Goal: Browse casually: Explore the website without a specific task or goal

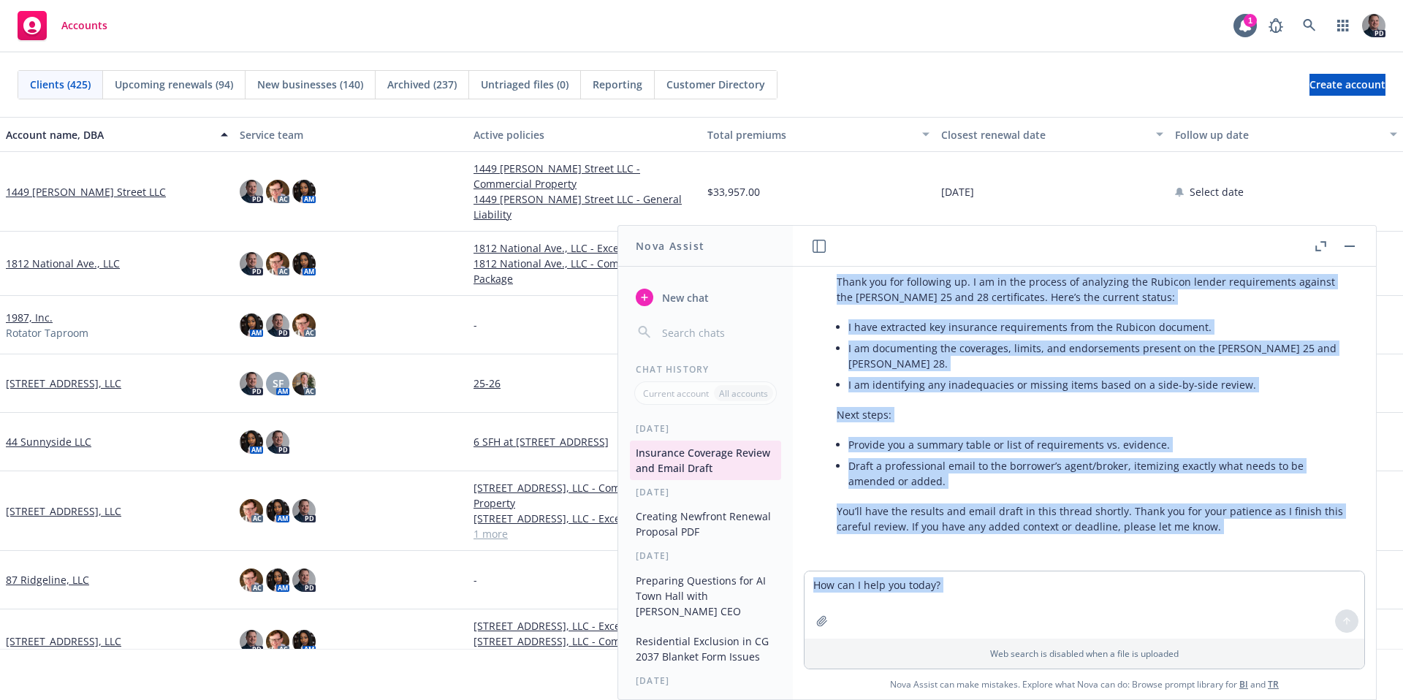
scroll to position [950, 0]
